Goal: Task Accomplishment & Management: Manage account settings

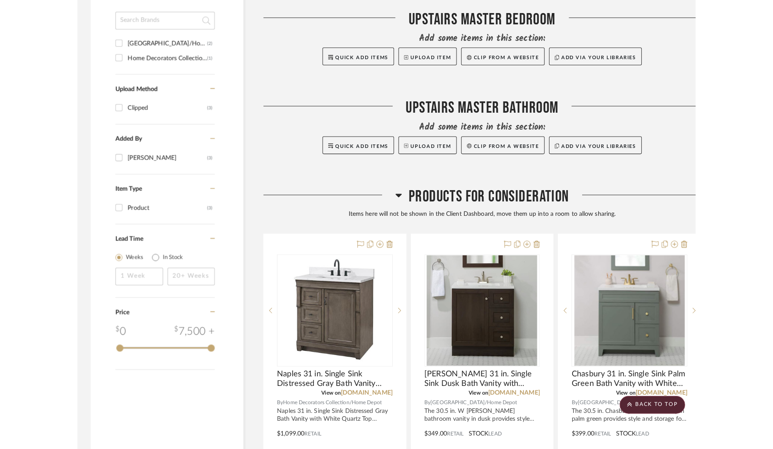
scroll to position [540, 0]
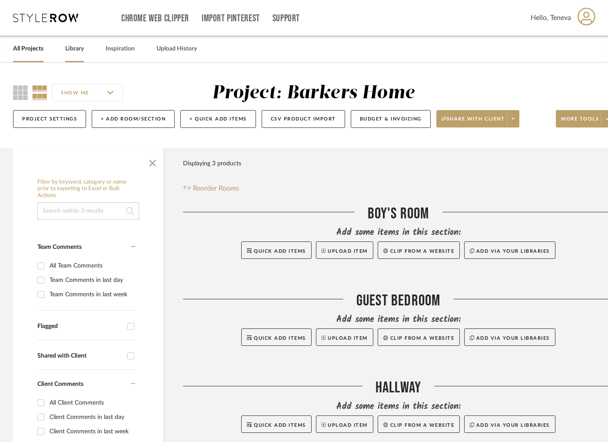
click at [77, 51] on link "Library" at bounding box center [74, 49] width 19 height 12
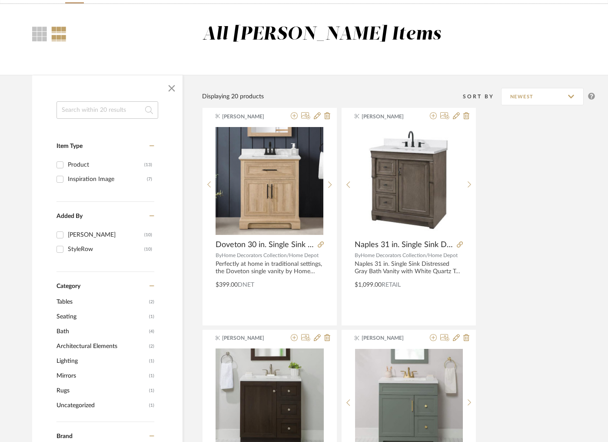
scroll to position [52, 0]
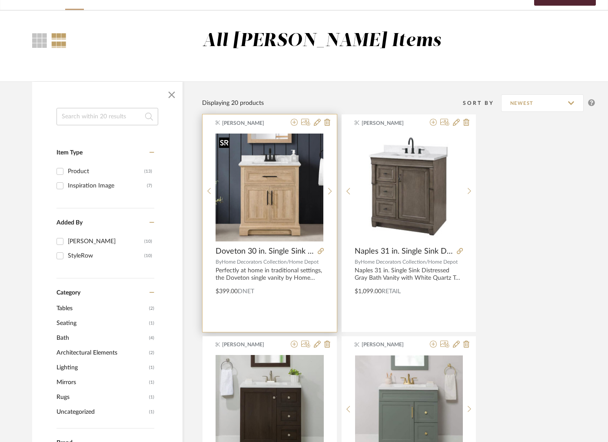
click at [256, 159] on img "0" at bounding box center [270, 187] width 108 height 108
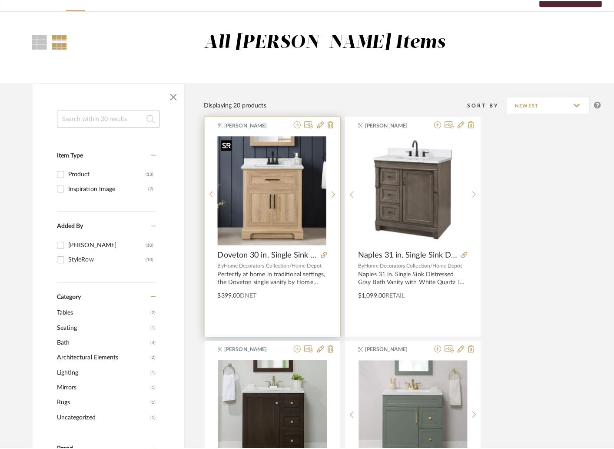
scroll to position [0, 0]
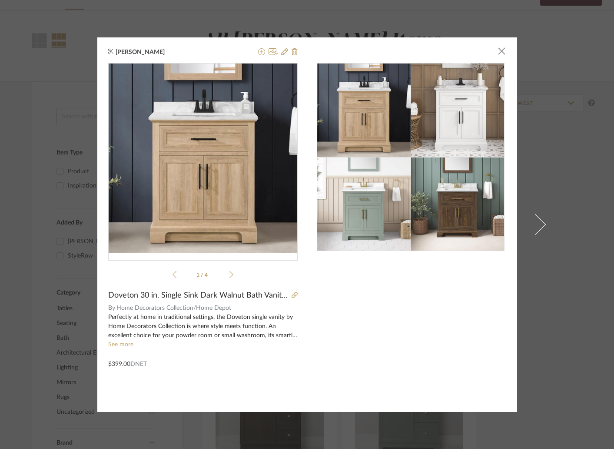
click at [116, 352] on product-price "$399.00 DNET" at bounding box center [127, 358] width 39 height 19
click at [116, 345] on link "See more" at bounding box center [120, 344] width 25 height 6
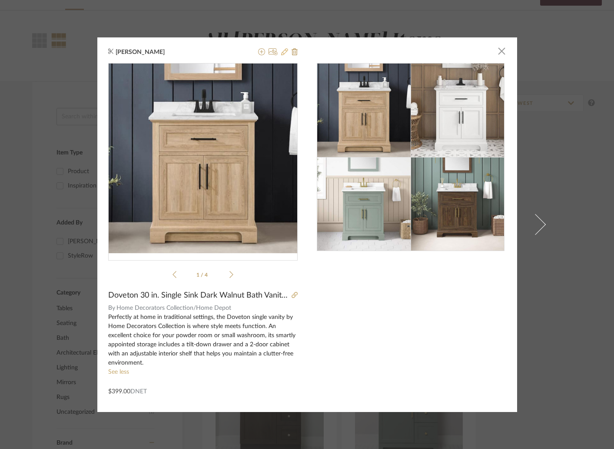
click at [282, 51] on icon at bounding box center [284, 51] width 7 height 7
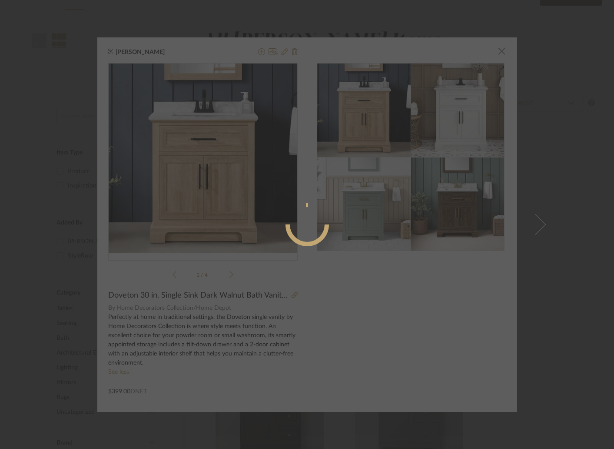
radio input "true"
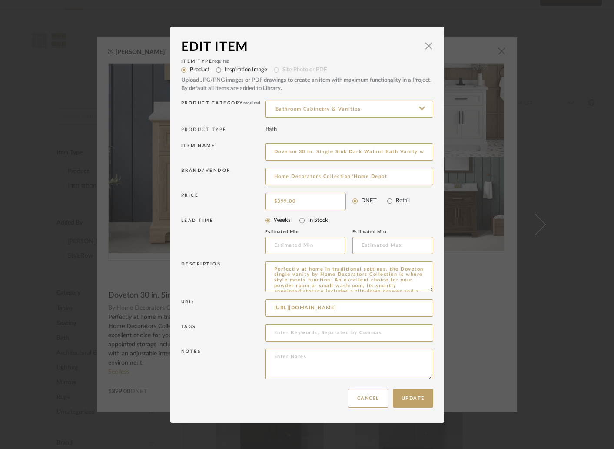
click at [434, 285] on dialog-content "Edit Item × Item Type required Product Inspiration Image Site Photo or PDF Uplo…" at bounding box center [307, 225] width 274 height 396
click at [427, 50] on span "button" at bounding box center [428, 45] width 17 height 17
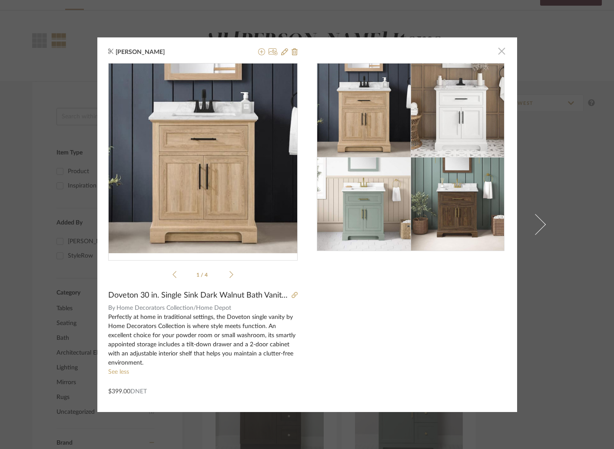
click at [499, 54] on span "button" at bounding box center [501, 51] width 17 height 17
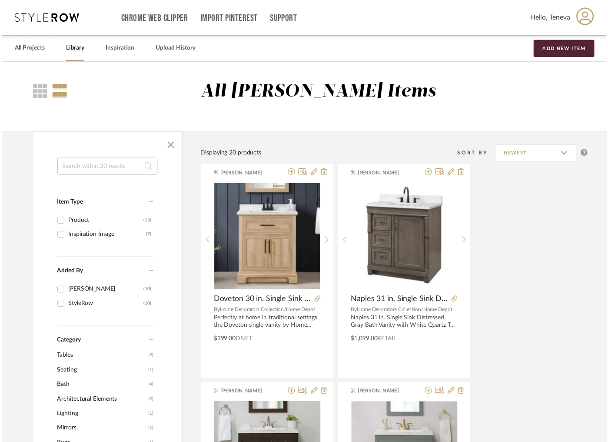
scroll to position [52, 0]
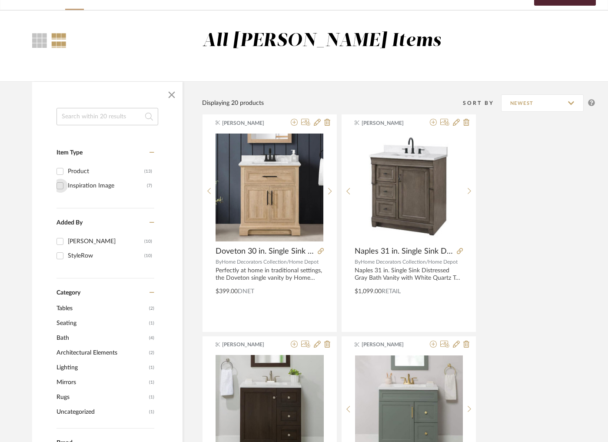
click at [60, 187] on input "Inspiration Image (7)" at bounding box center [60, 186] width 14 height 14
checkbox input "true"
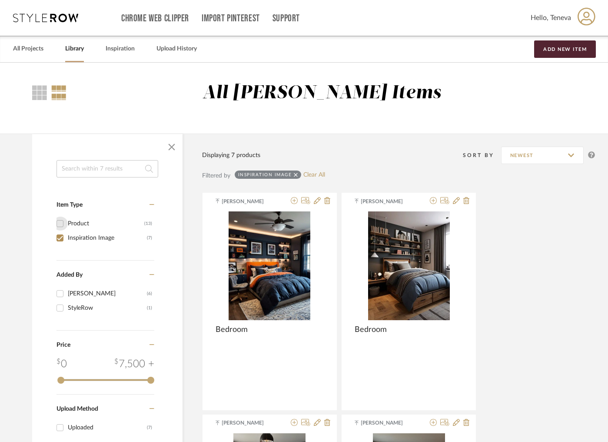
click at [62, 226] on input "Product (13)" at bounding box center [60, 223] width 14 height 14
checkbox input "true"
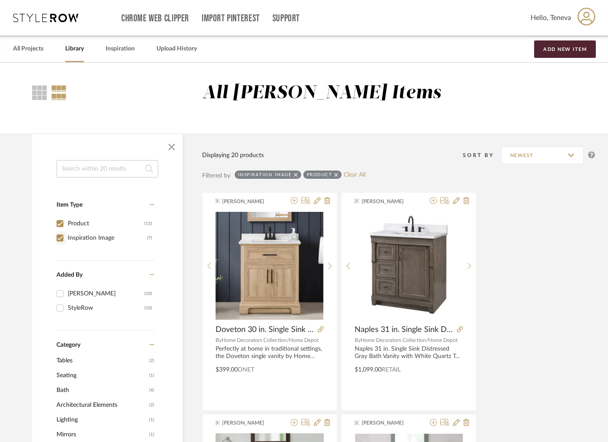
click at [60, 234] on input "Inspiration Image (7)" at bounding box center [60, 238] width 14 height 14
checkbox input "false"
click at [32, 50] on link "All Projects" at bounding box center [28, 49] width 30 height 12
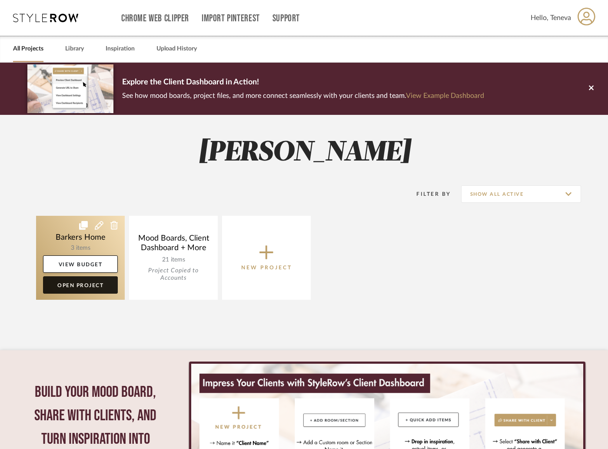
click at [94, 281] on link "Open Project" at bounding box center [80, 284] width 75 height 17
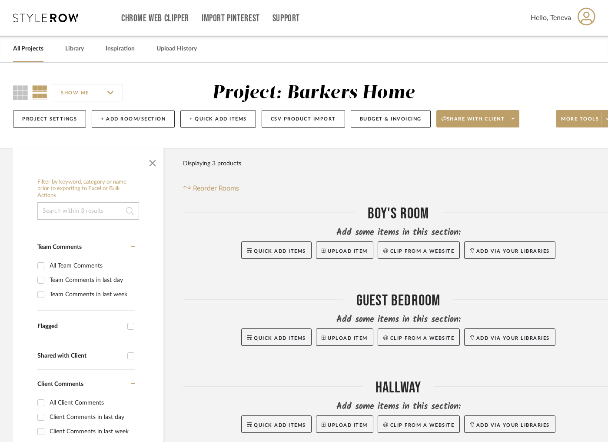
click at [503, 191] on div "Filter Products Displaying 3 products Reorder Rooms" at bounding box center [398, 174] width 431 height 39
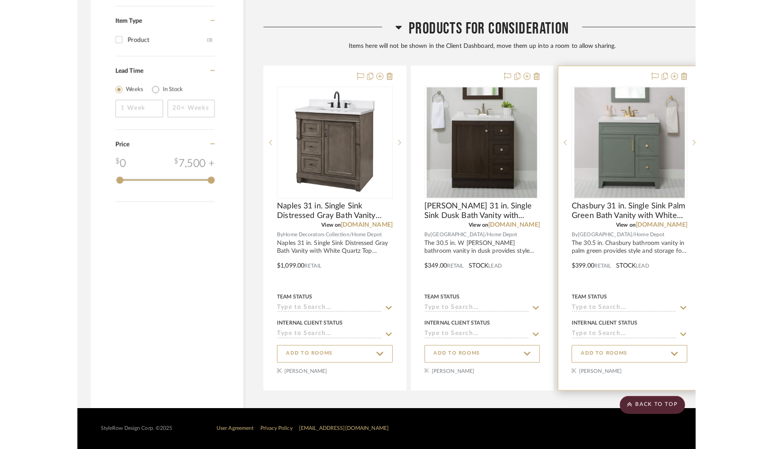
scroll to position [700, 0]
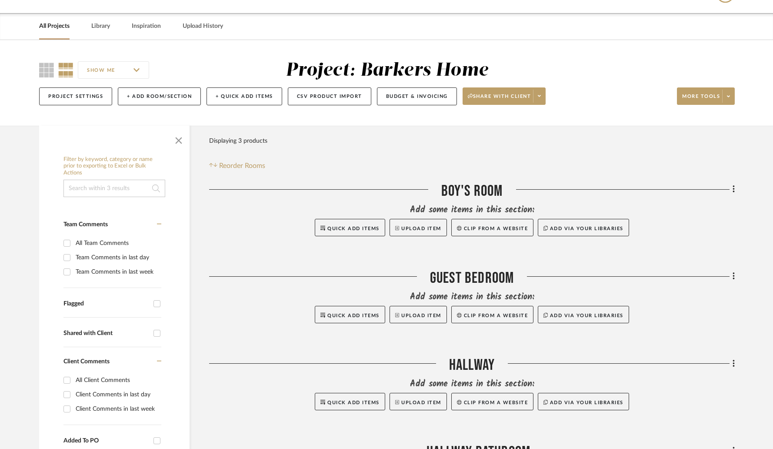
scroll to position [0, 0]
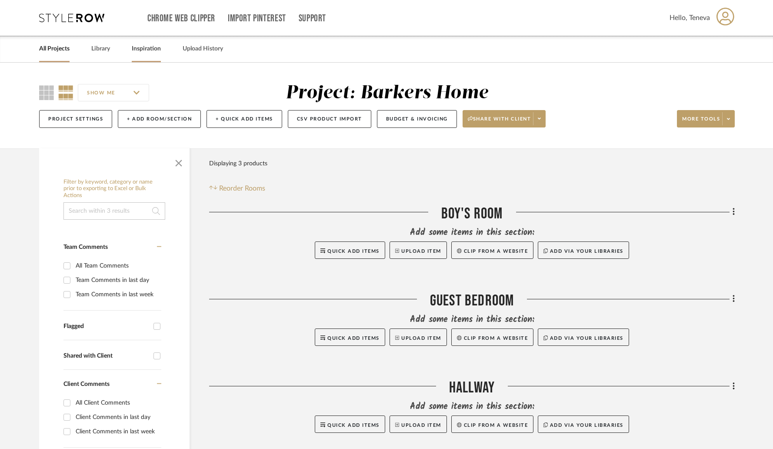
click at [153, 47] on link "Inspiration" at bounding box center [146, 49] width 29 height 12
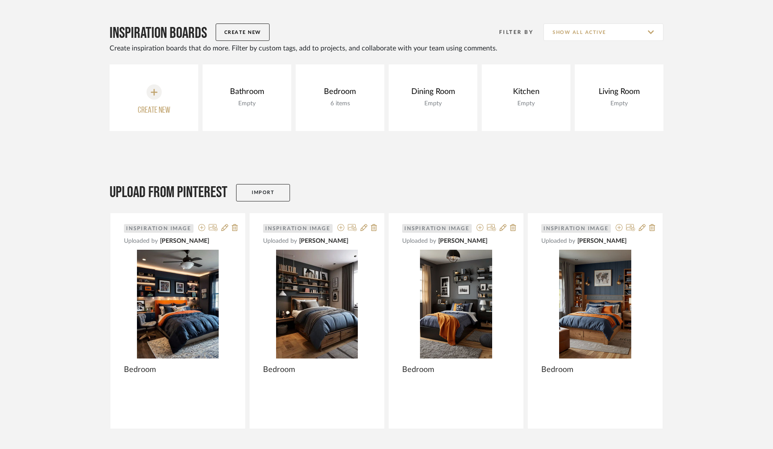
scroll to position [72, 0]
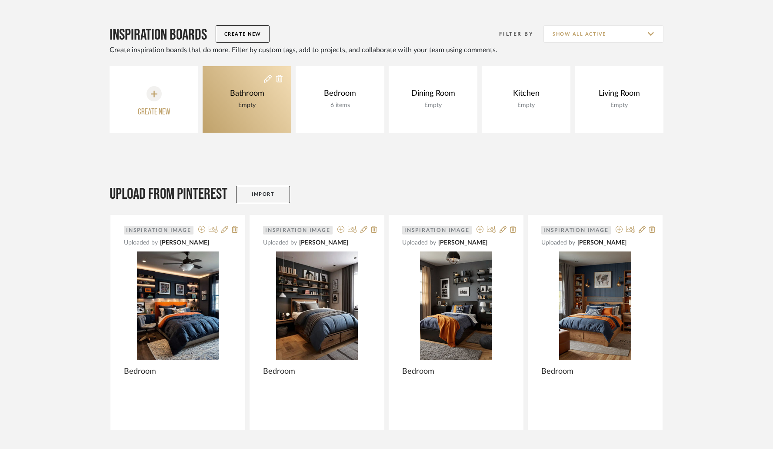
click at [235, 94] on div "Bathroom" at bounding box center [247, 94] width 39 height 10
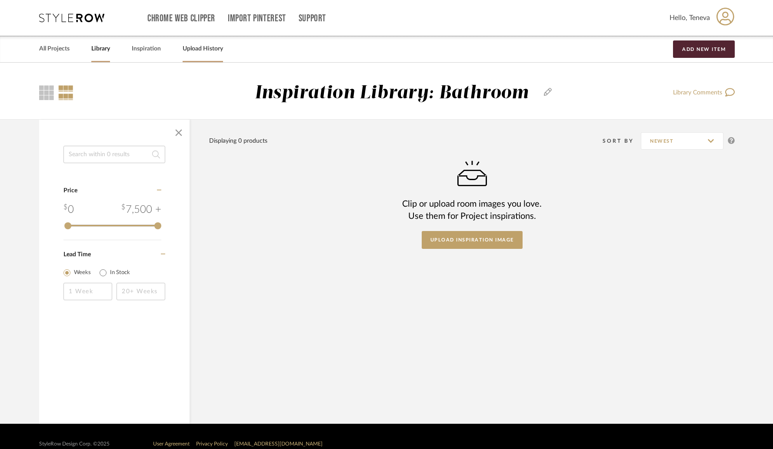
click at [196, 54] on link "Upload History" at bounding box center [203, 49] width 40 height 12
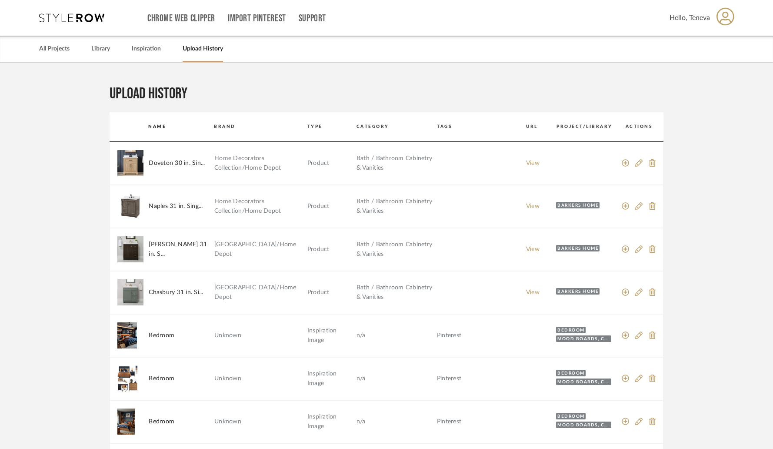
drag, startPoint x: 567, startPoint y: 155, endPoint x: 593, endPoint y: 156, distance: 26.1
click at [573, 156] on mat-row "Doveton 30 in. Sin... Home Decorators Collection/Home Depot Product Bath / Bath…" at bounding box center [387, 163] width 554 height 43
click at [640, 160] on icon at bounding box center [639, 163] width 8 height 8
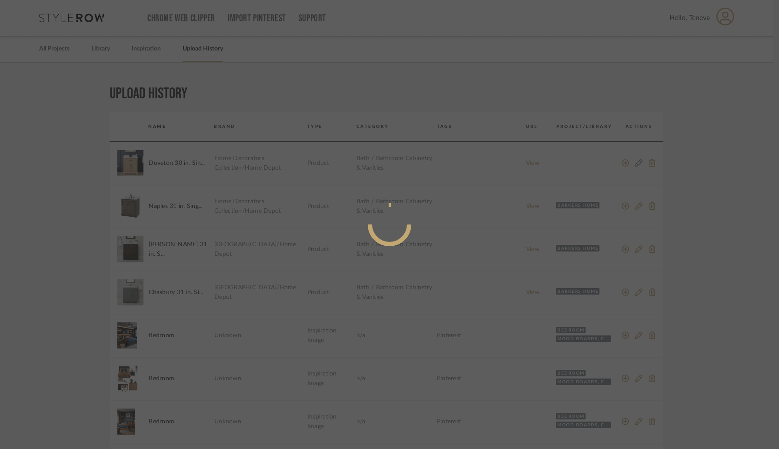
radio input "true"
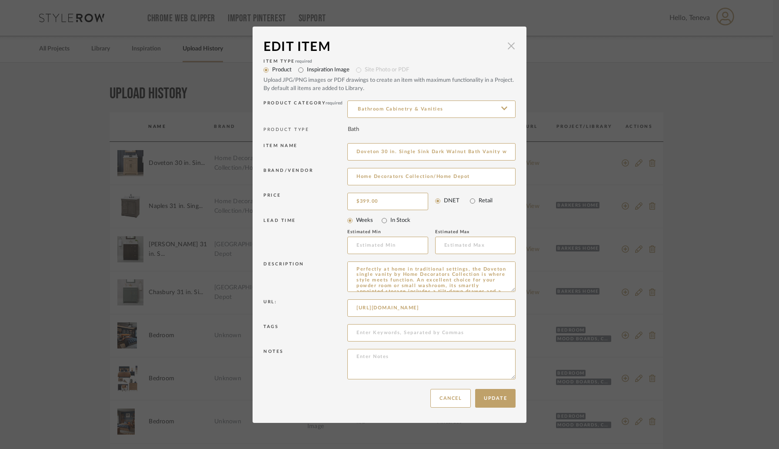
click at [512, 48] on span "button" at bounding box center [510, 45] width 17 height 17
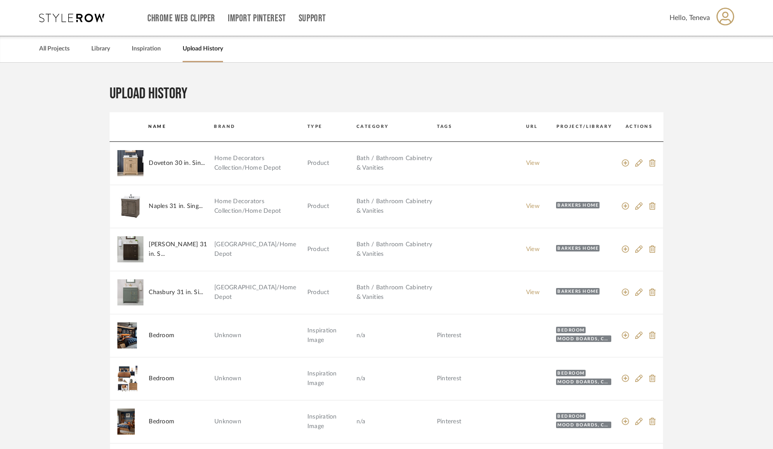
click at [575, 163] on mat-row "Doveton 30 in. Sin... Home Decorators Collection/Home Depot Product Bath / Bath…" at bounding box center [387, 163] width 554 height 43
click at [623, 163] on icon at bounding box center [626, 163] width 8 height 8
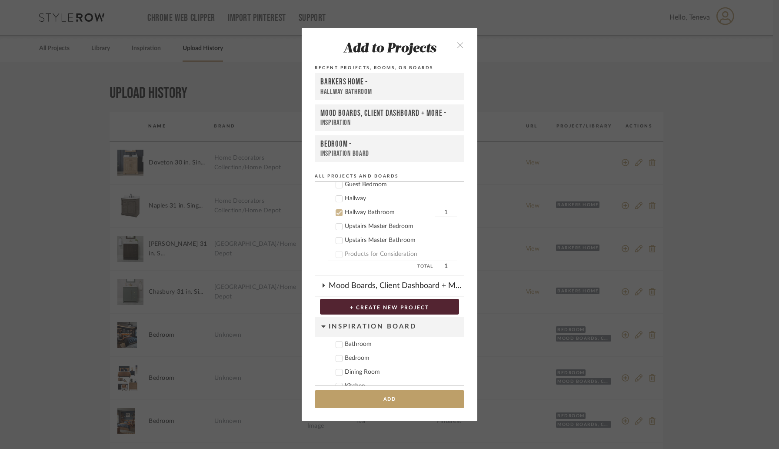
scroll to position [78, 0]
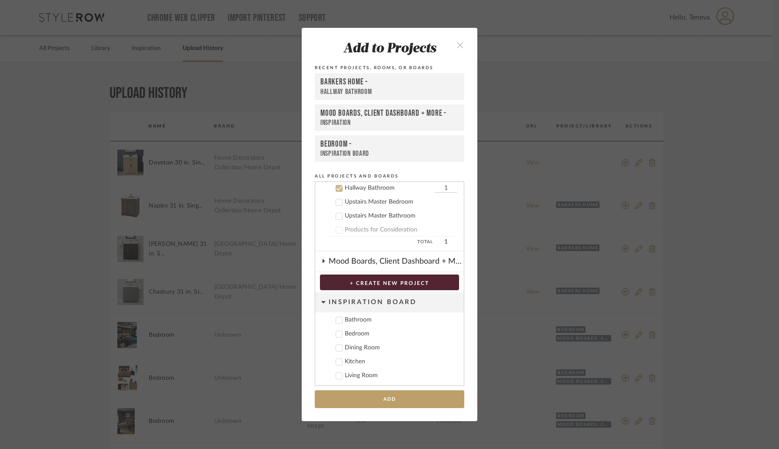
click at [336, 319] on icon at bounding box center [339, 320] width 6 height 6
click at [320, 261] on icon at bounding box center [323, 261] width 7 height 4
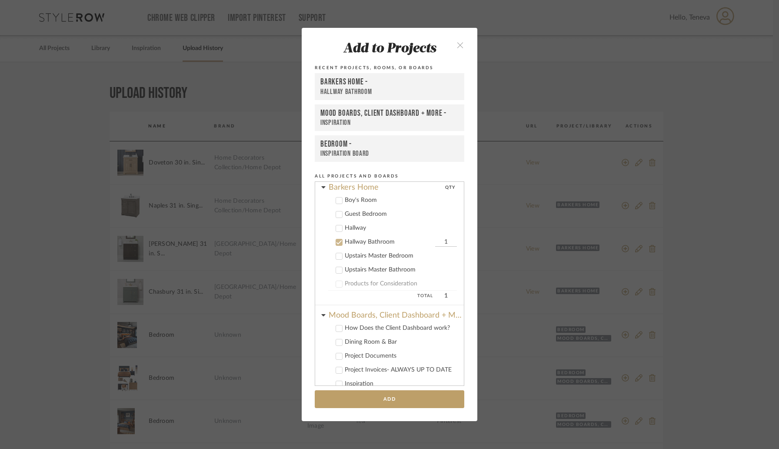
scroll to position [0, 0]
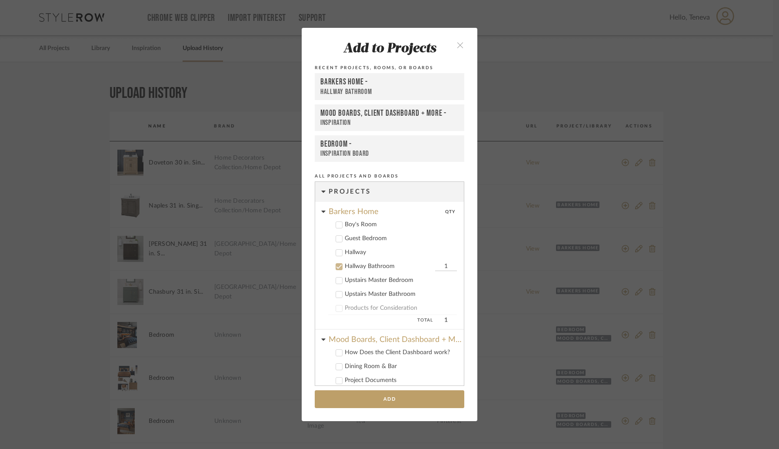
click at [339, 88] on div "Hallway Bathroom" at bounding box center [389, 91] width 138 height 9
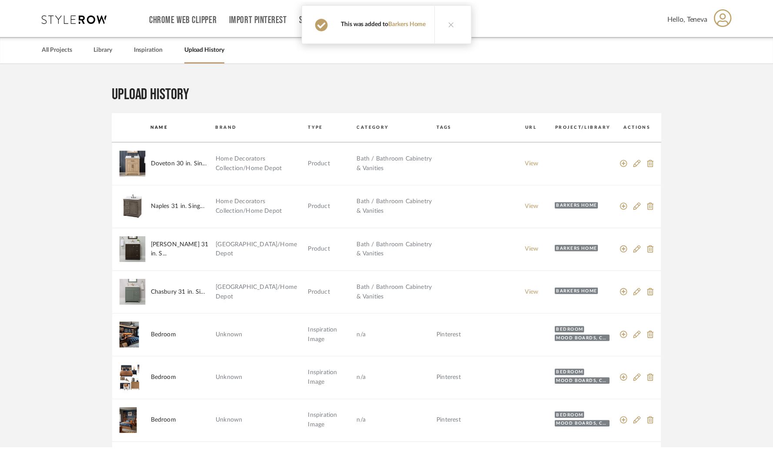
scroll to position [0, 0]
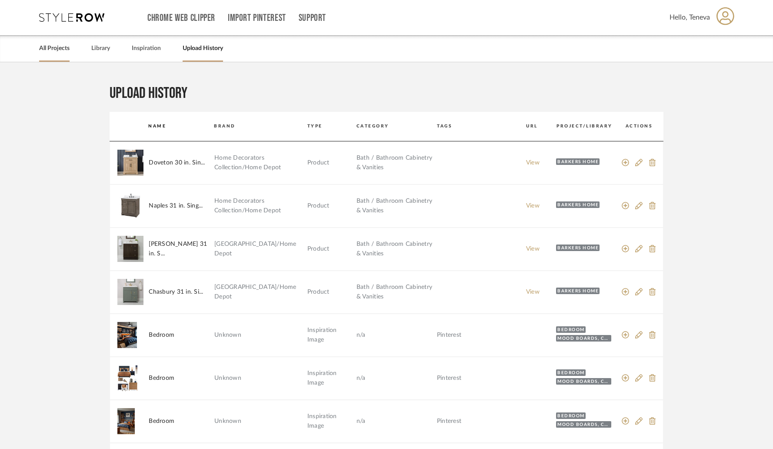
click at [60, 47] on link "All Projects" at bounding box center [54, 49] width 30 height 12
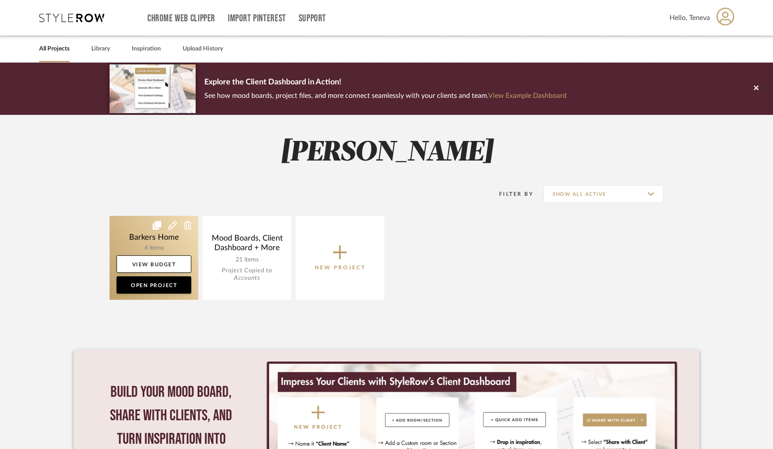
click at [150, 243] on link at bounding box center [154, 258] width 89 height 84
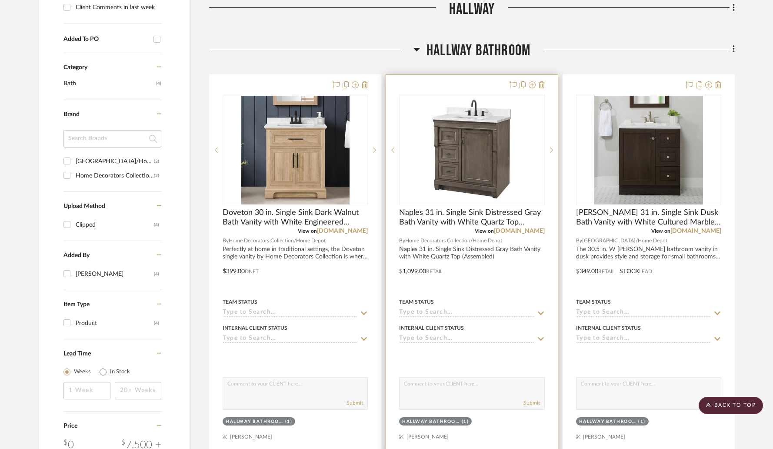
scroll to position [422, 0]
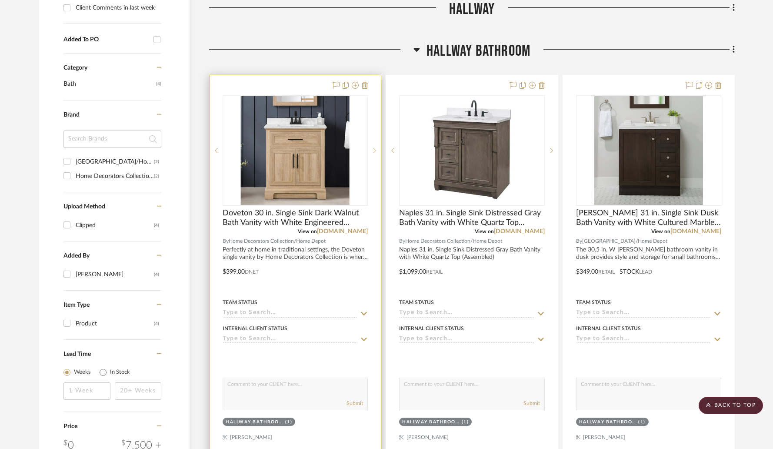
click at [374, 150] on icon at bounding box center [374, 150] width 3 height 6
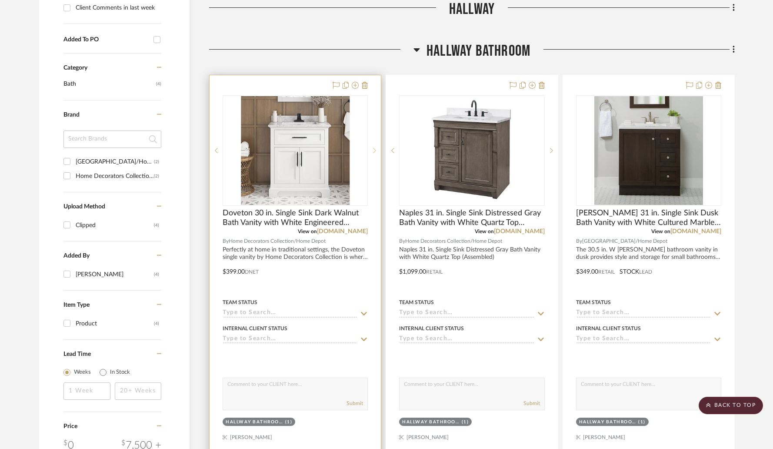
scroll to position [424, 0]
click at [374, 150] on icon at bounding box center [374, 149] width 3 height 6
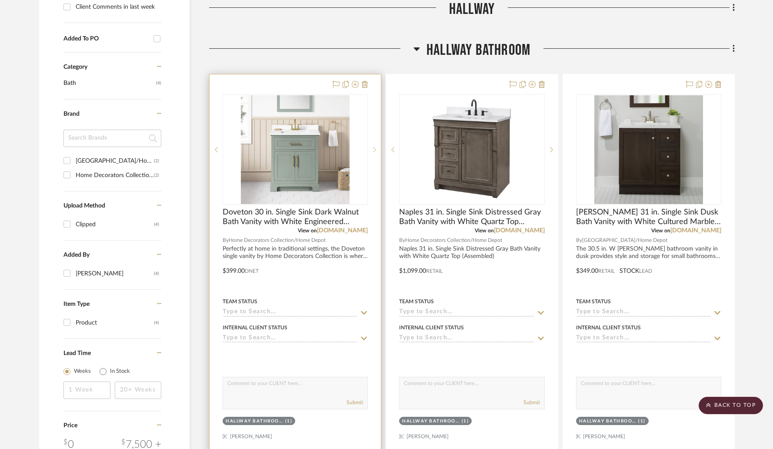
click at [374, 150] on icon at bounding box center [374, 149] width 3 height 6
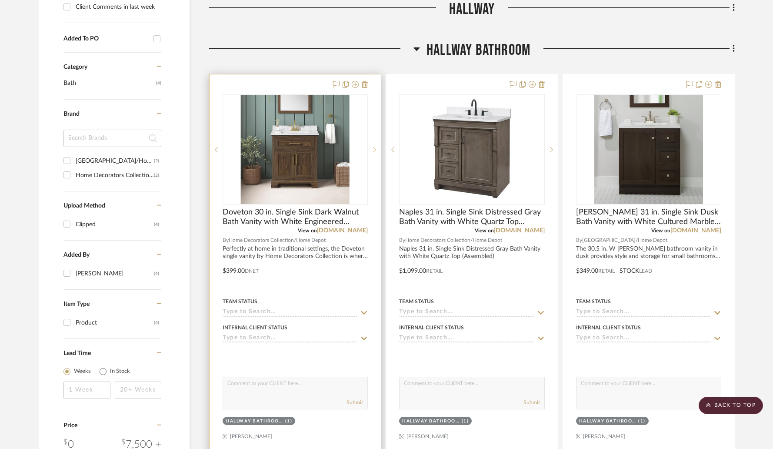
click at [374, 150] on icon at bounding box center [374, 149] width 3 height 6
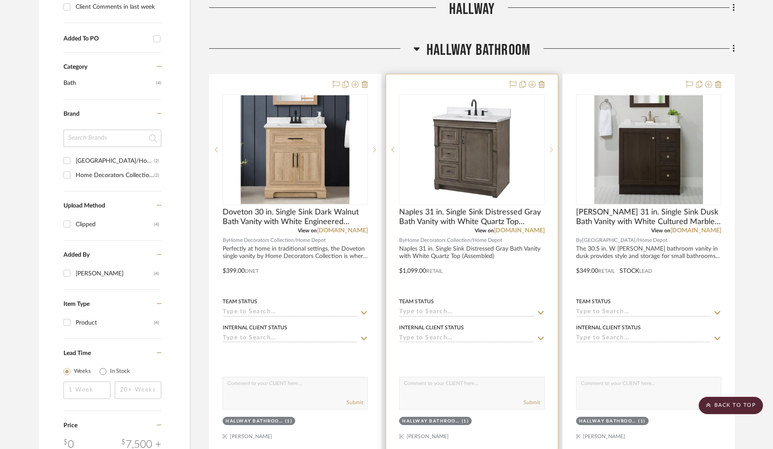
click at [550, 150] on icon at bounding box center [551, 149] width 3 height 6
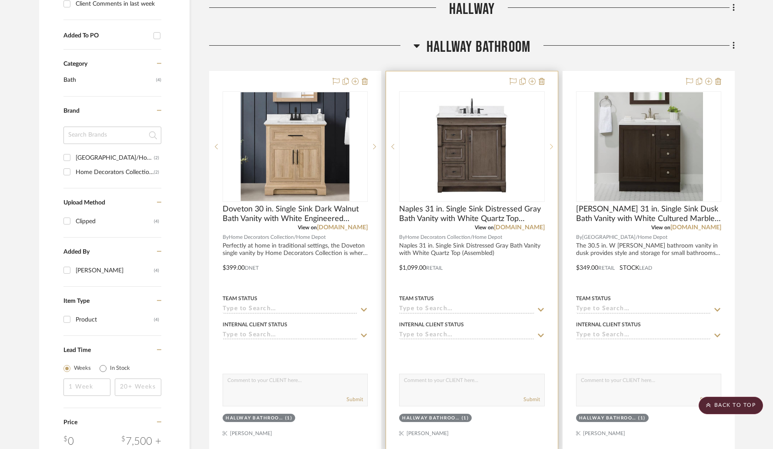
click at [550, 150] on div at bounding box center [551, 146] width 13 height 110
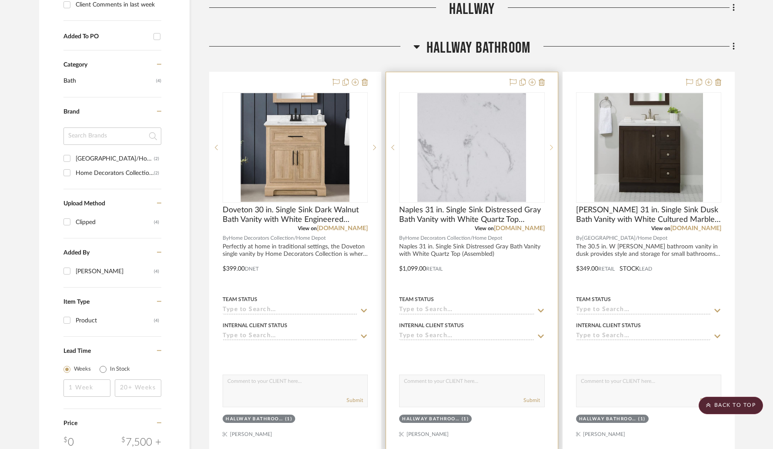
click at [550, 150] on icon at bounding box center [551, 147] width 3 height 6
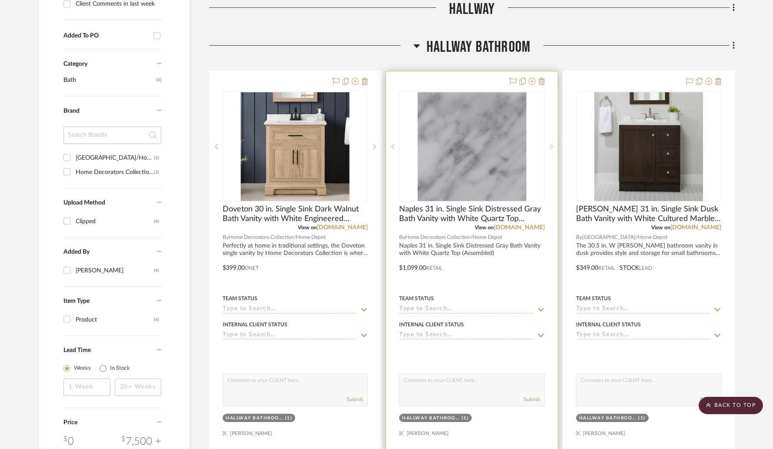
click at [550, 150] on div at bounding box center [551, 146] width 13 height 110
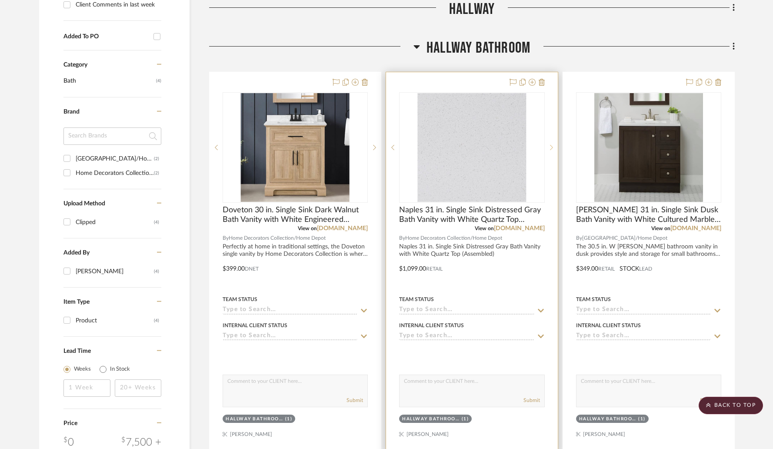
scroll to position [427, 0]
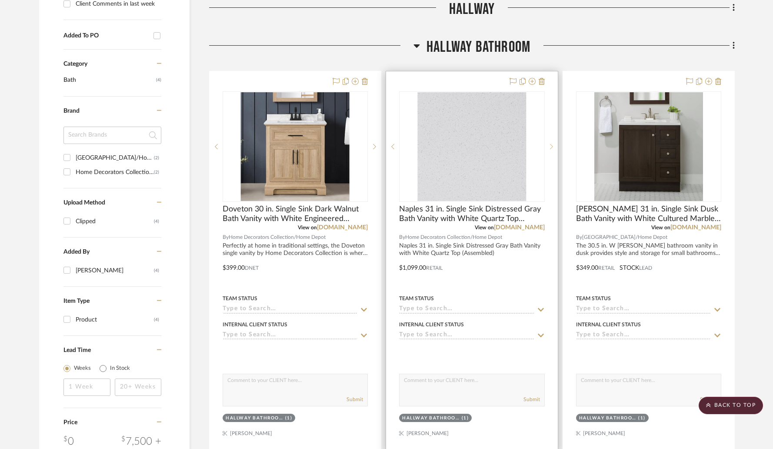
click at [550, 150] on div at bounding box center [551, 146] width 13 height 110
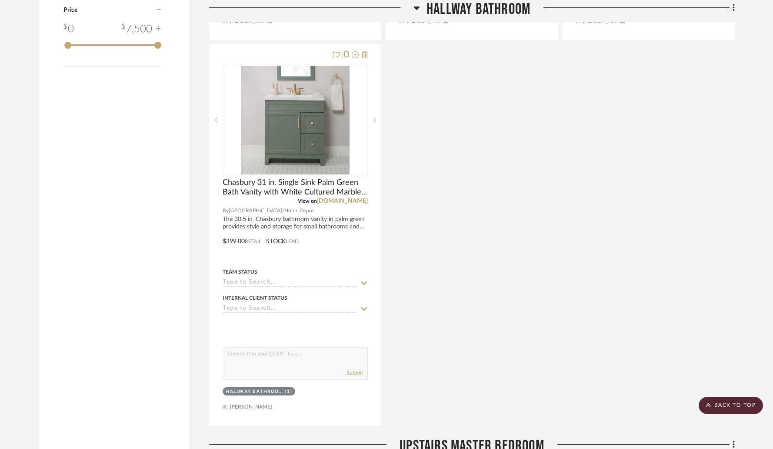
scroll to position [842, 0]
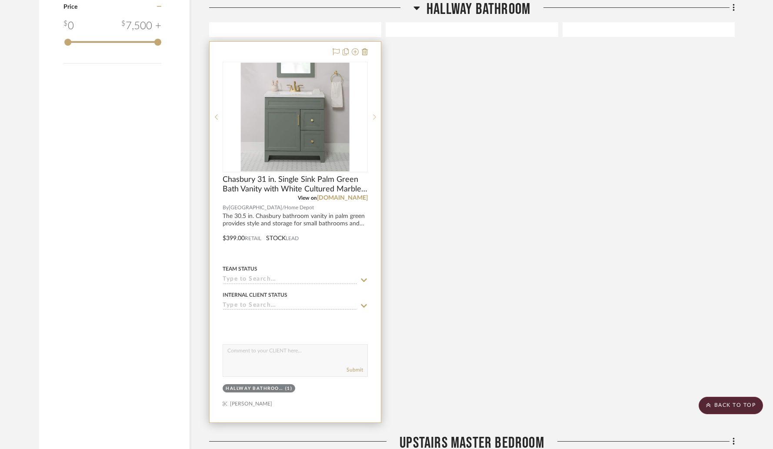
click at [377, 119] on sr-next-btn at bounding box center [374, 117] width 13 height 6
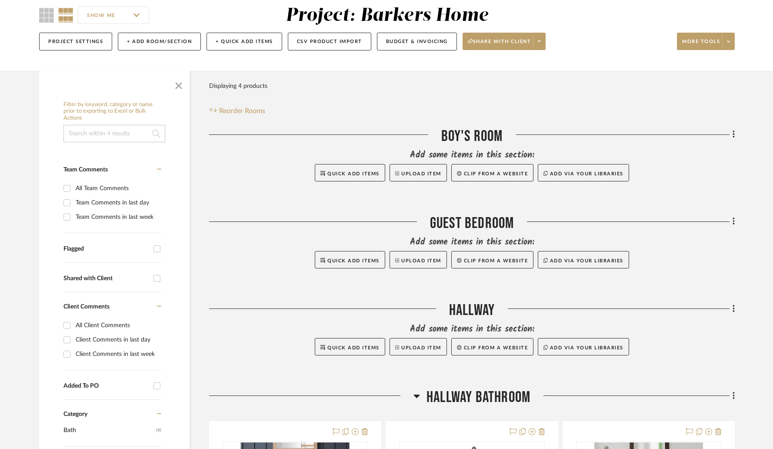
scroll to position [75, 0]
